Goal: Information Seeking & Learning: Check status

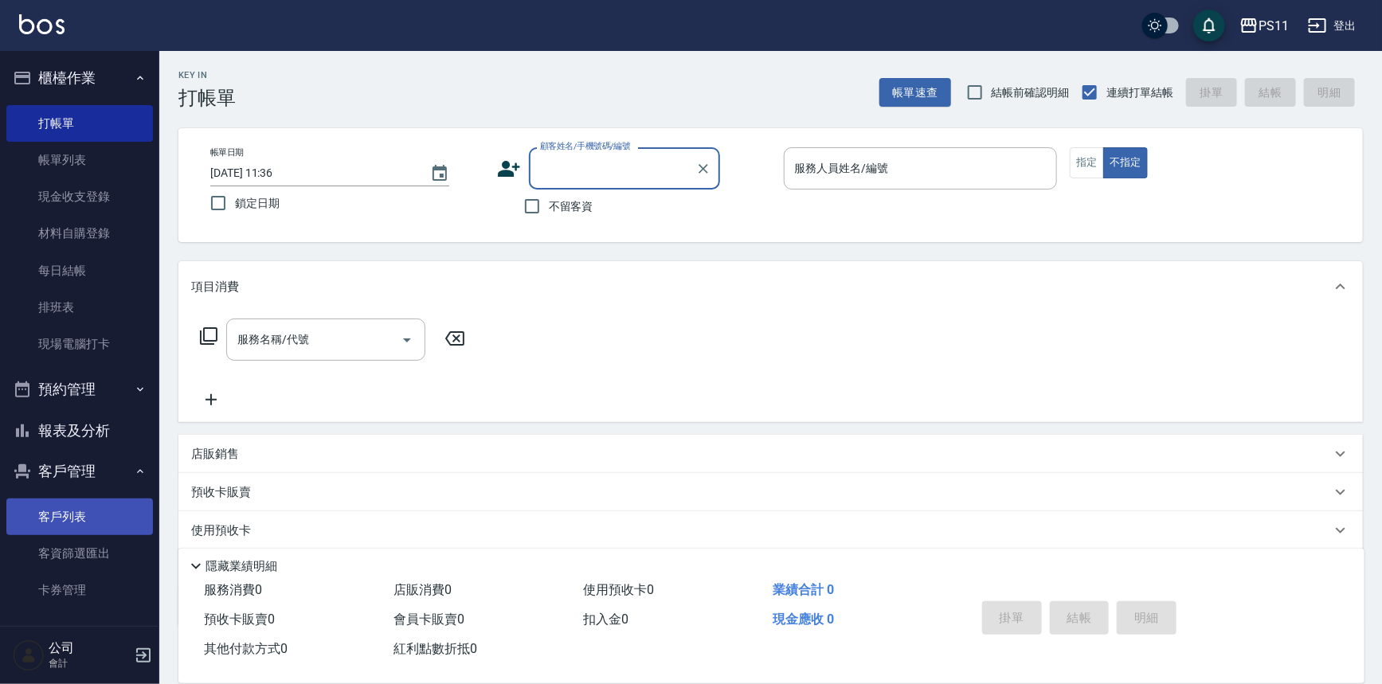
drag, startPoint x: 123, startPoint y: 514, endPoint x: 111, endPoint y: 514, distance: 12.7
click at [123, 514] on link "客戶列表" at bounding box center [79, 517] width 147 height 37
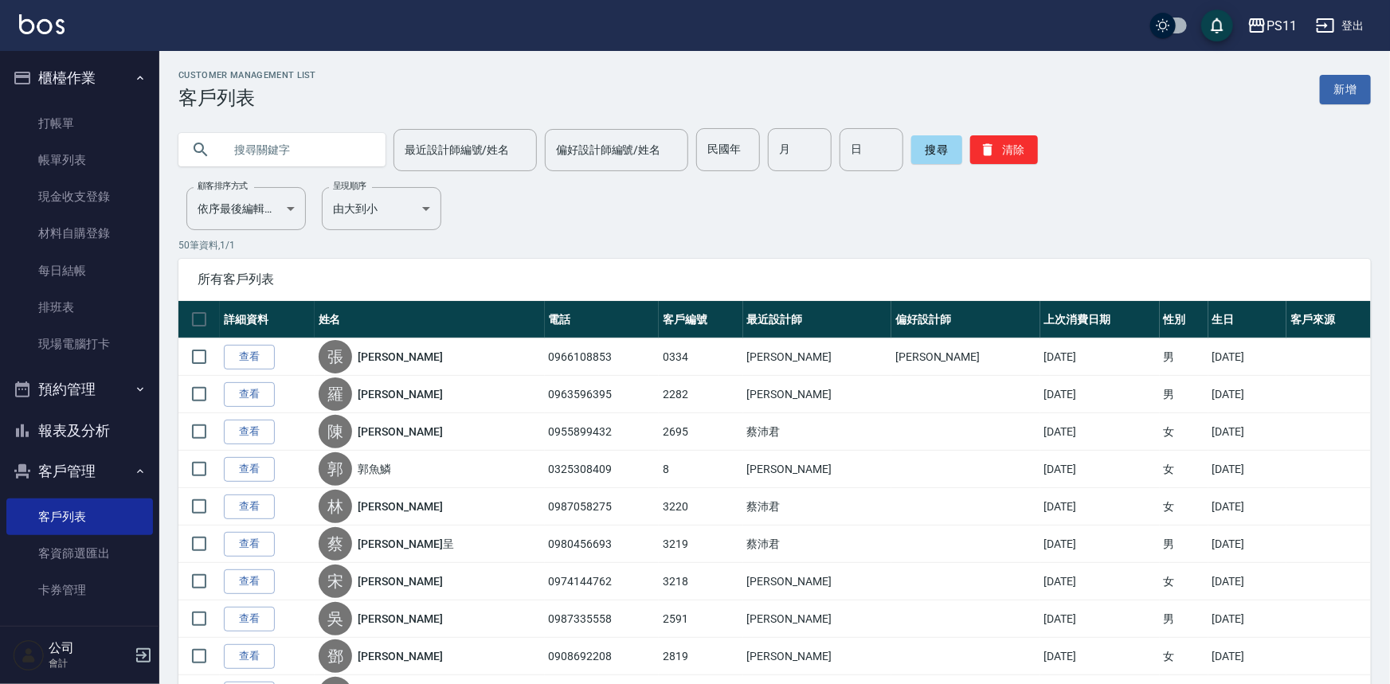
click at [303, 139] on input "text" at bounding box center [298, 149] width 150 height 43
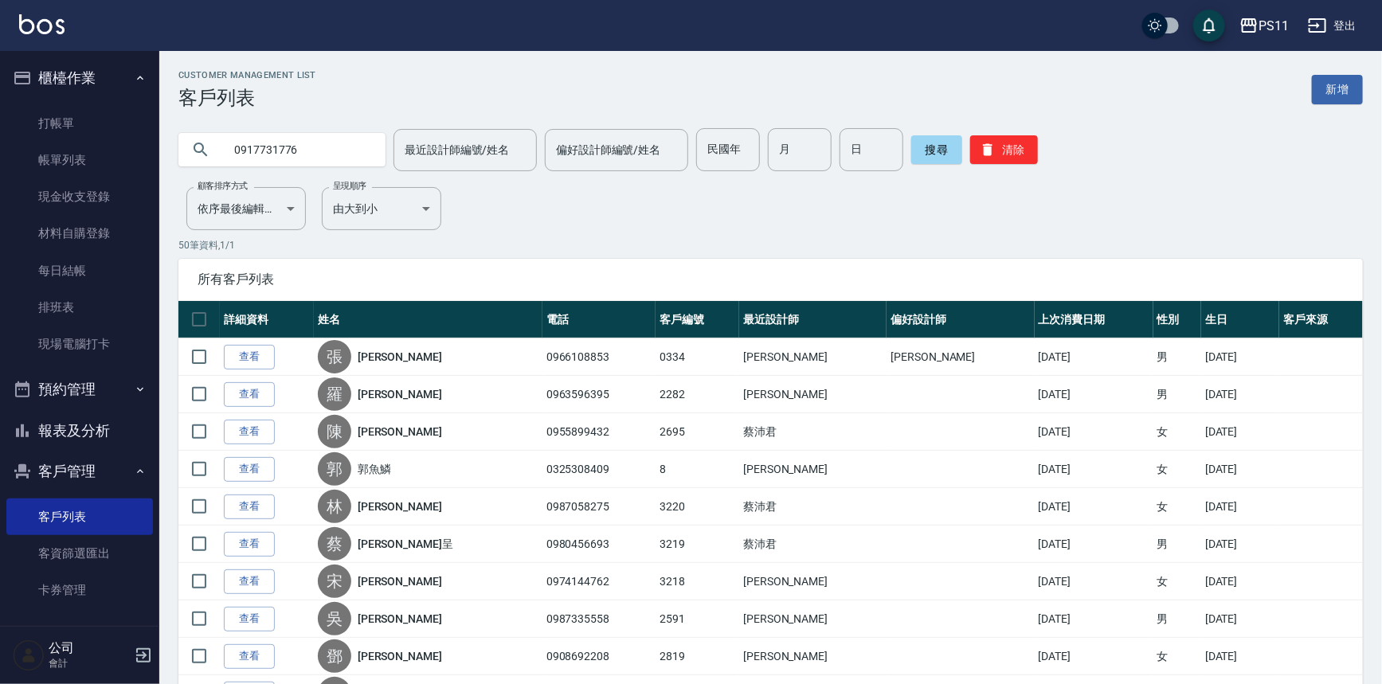
type input "0917731776"
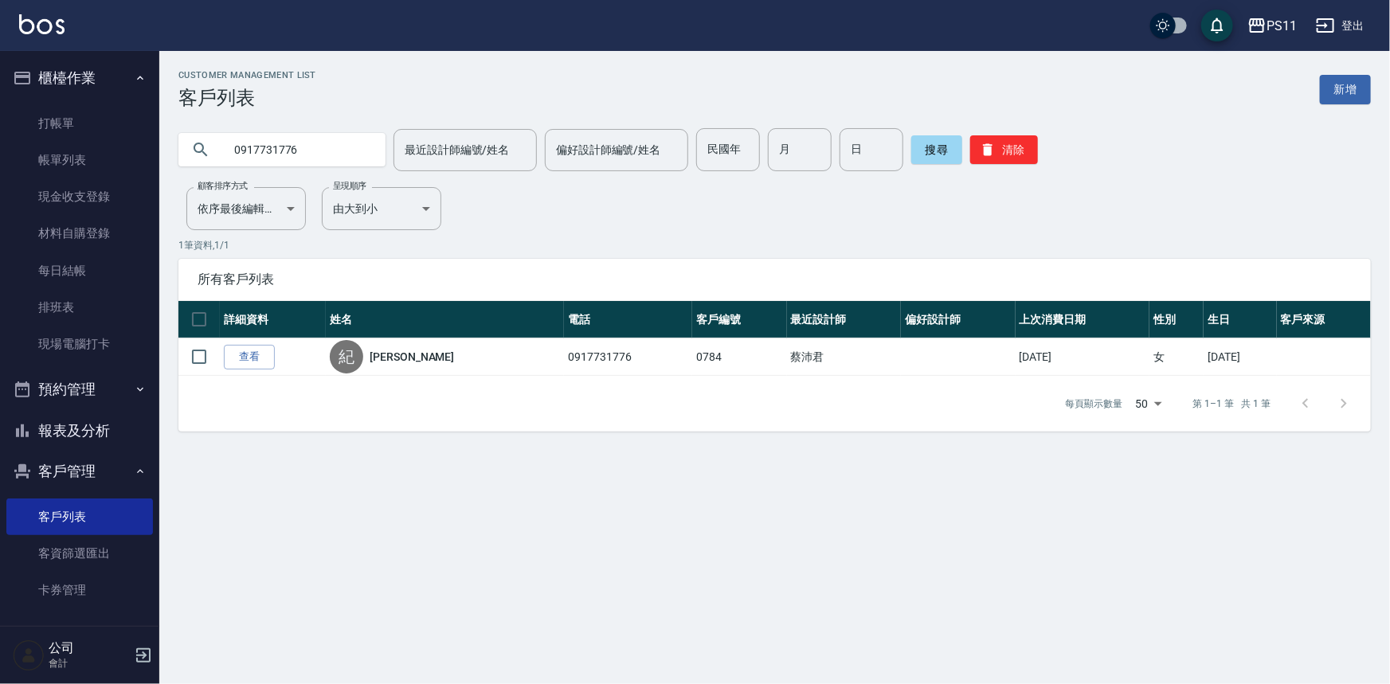
click at [102, 433] on button "報表及分析" at bounding box center [79, 430] width 147 height 41
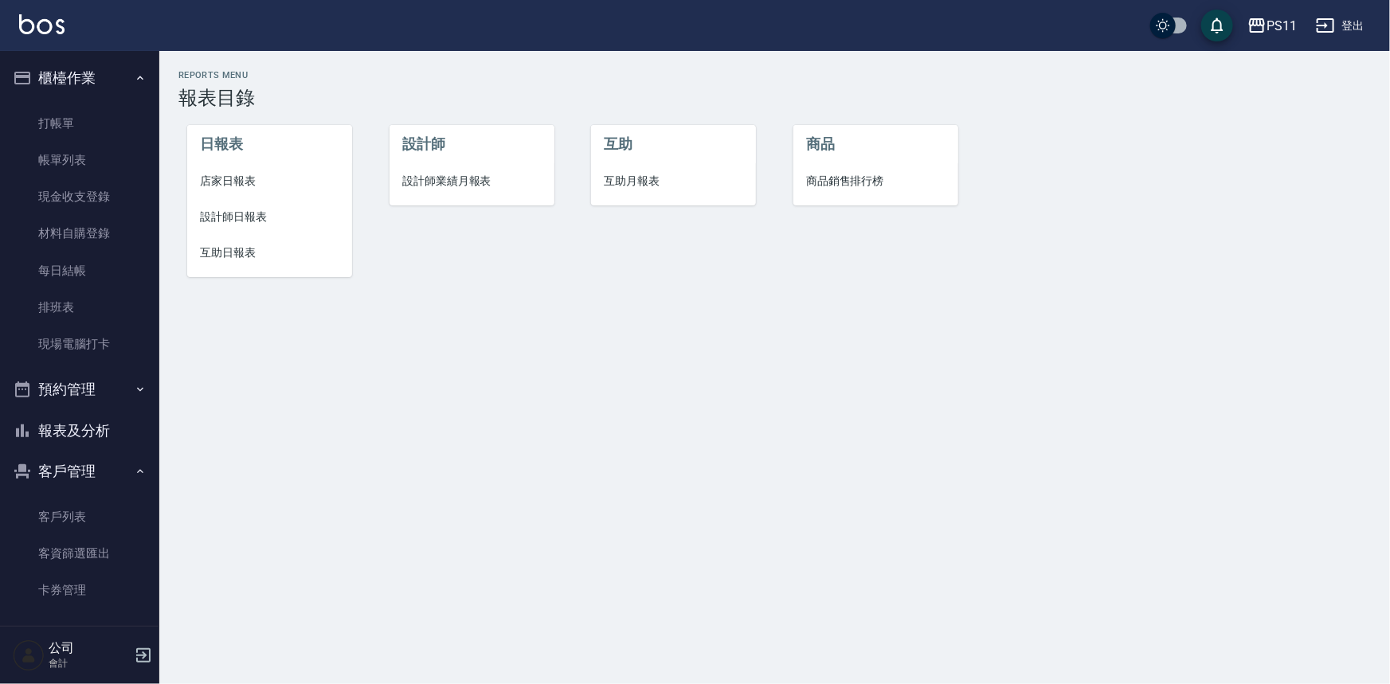
click at [252, 218] on span "設計師日報表" at bounding box center [269, 217] width 139 height 17
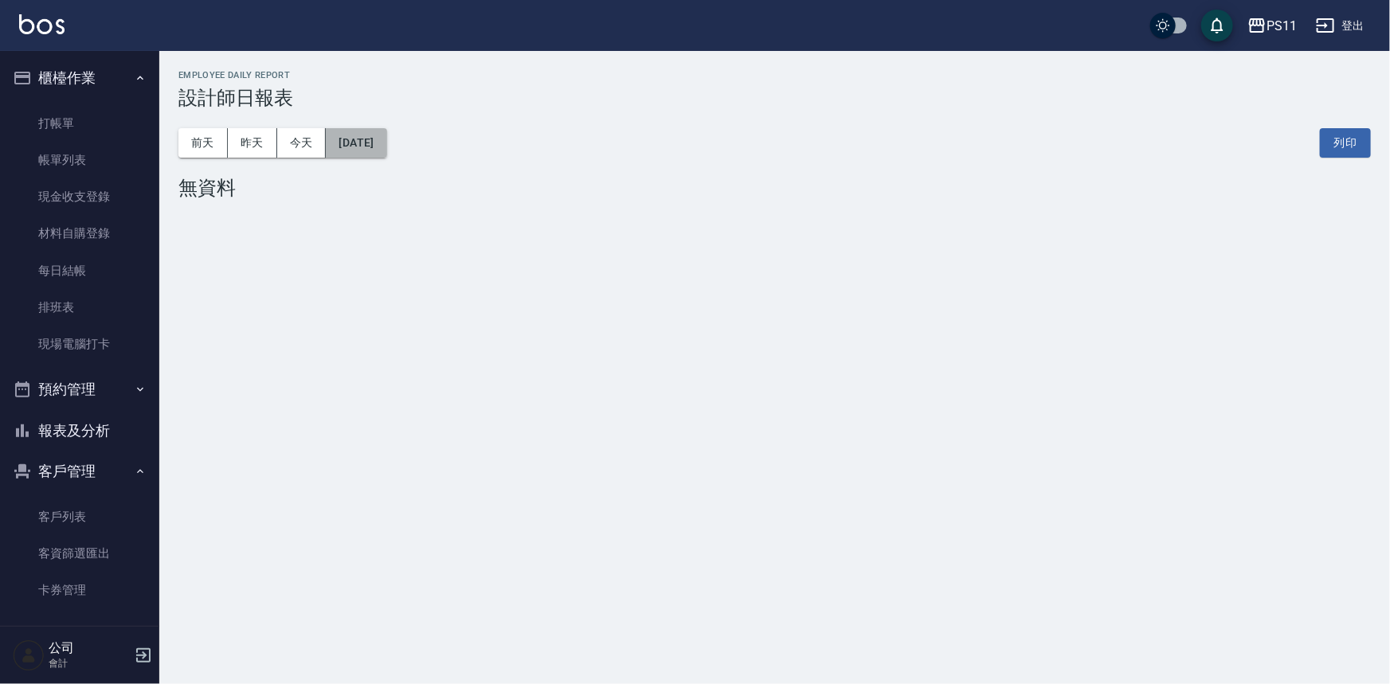
click at [377, 131] on button "[DATE]" at bounding box center [356, 142] width 61 height 29
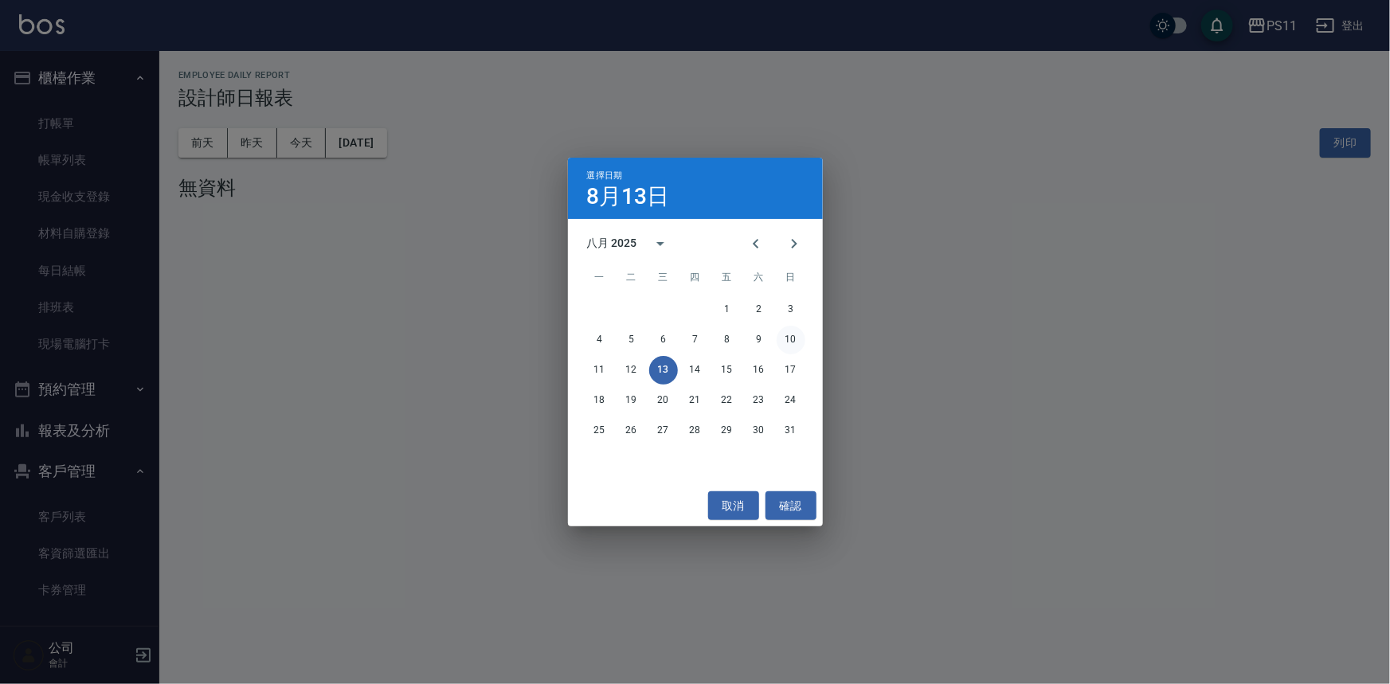
click at [789, 336] on button "10" at bounding box center [790, 340] width 29 height 29
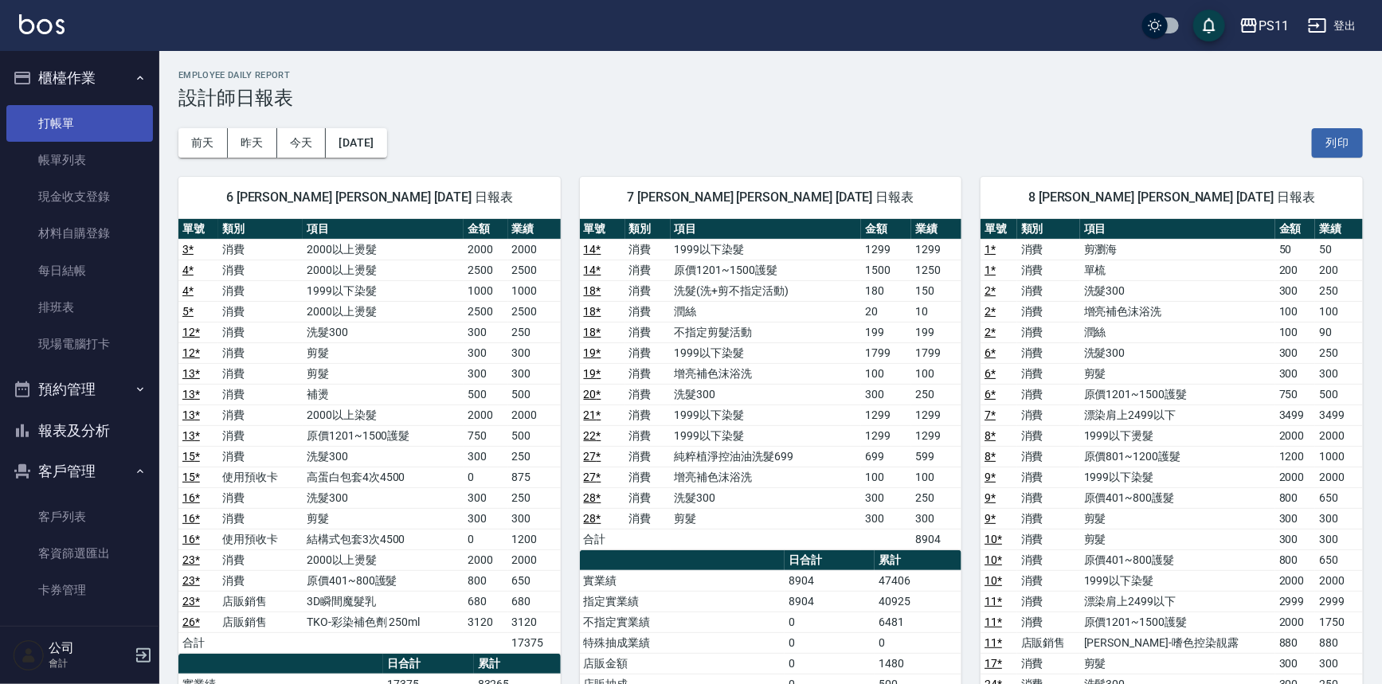
click at [93, 127] on link "打帳單" at bounding box center [79, 123] width 147 height 37
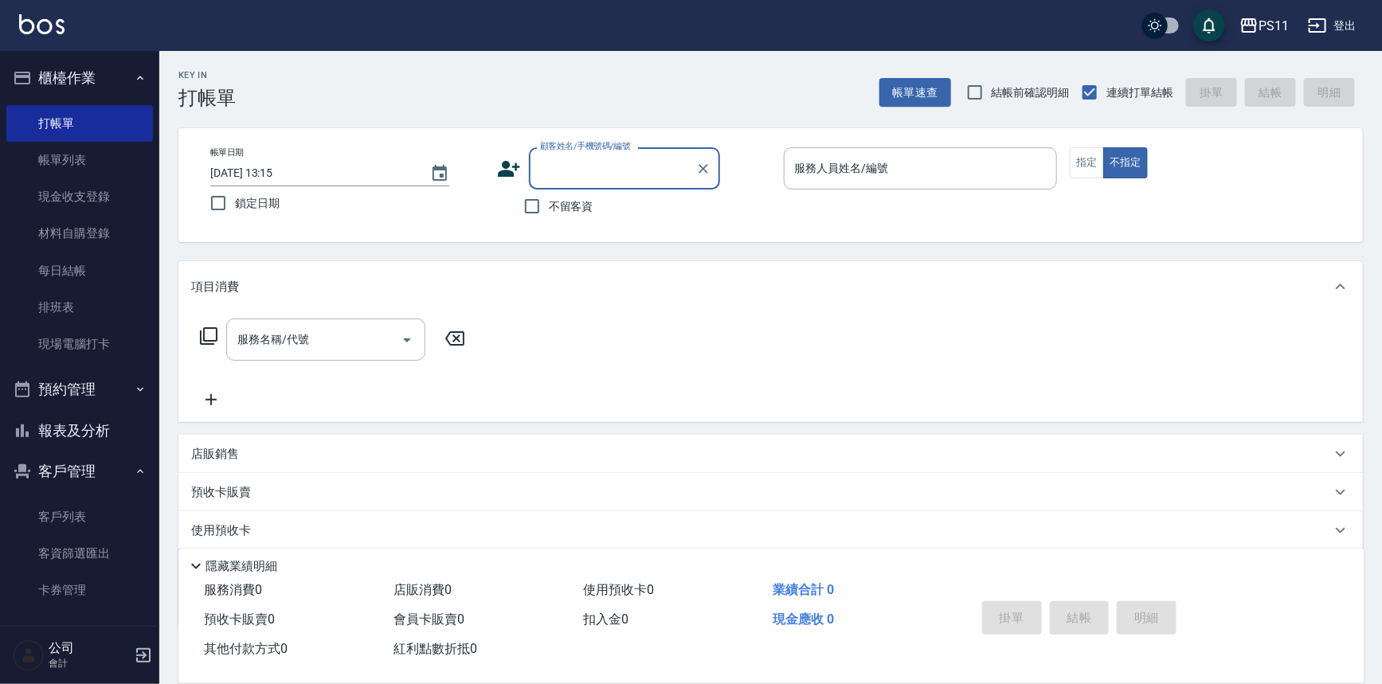
click at [97, 435] on button "報表及分析" at bounding box center [79, 430] width 147 height 41
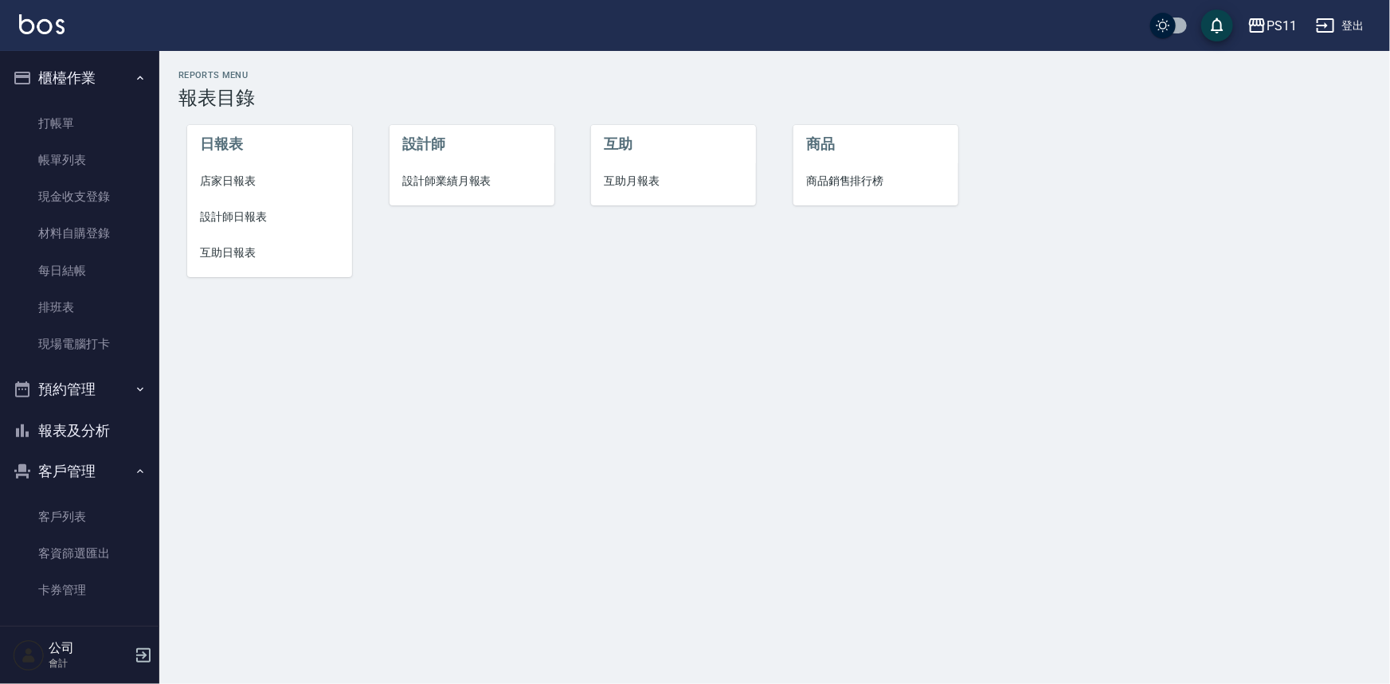
click at [253, 221] on span "設計師日報表" at bounding box center [269, 217] width 139 height 17
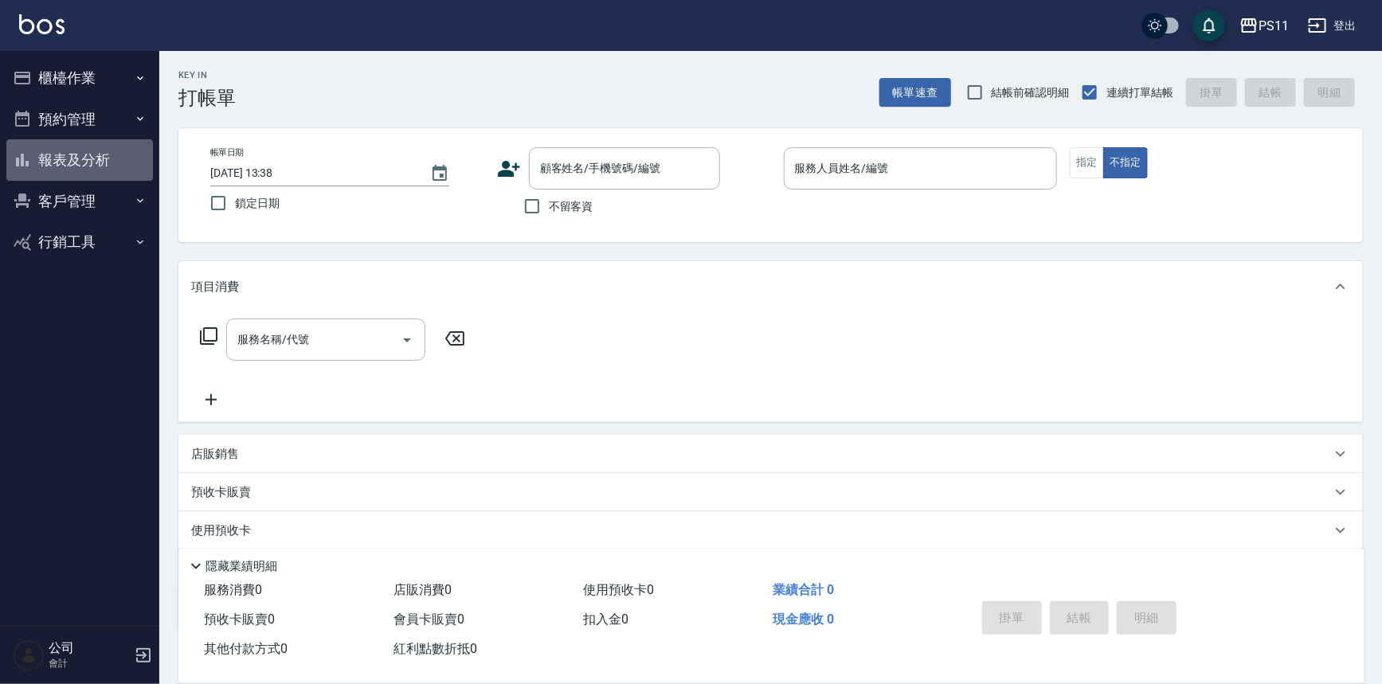
click at [44, 152] on button "報表及分析" at bounding box center [79, 159] width 147 height 41
